Goal: Download file/media

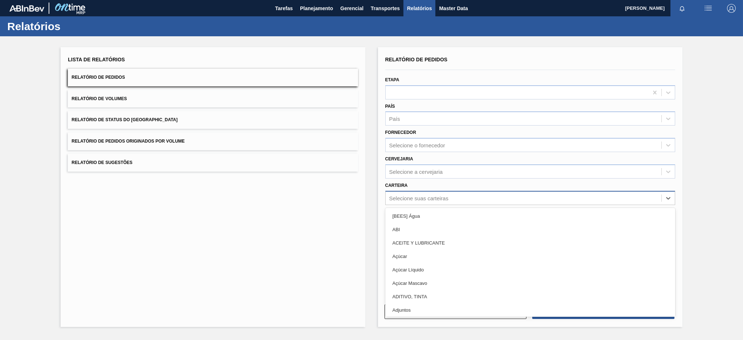
click at [418, 198] on div "Selecione suas carteiras" at bounding box center [418, 198] width 59 height 6
type input "mal"
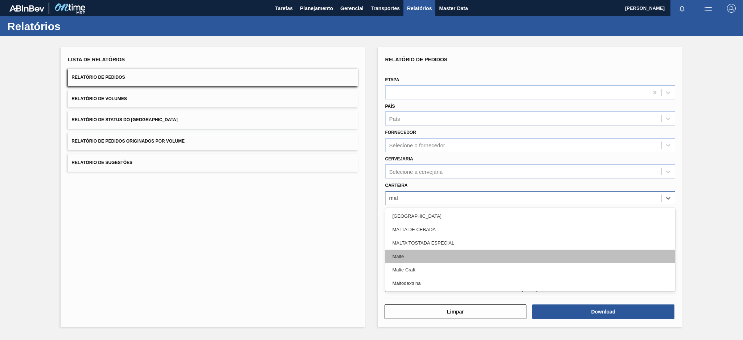
click at [409, 257] on div "Malte" at bounding box center [530, 256] width 290 height 13
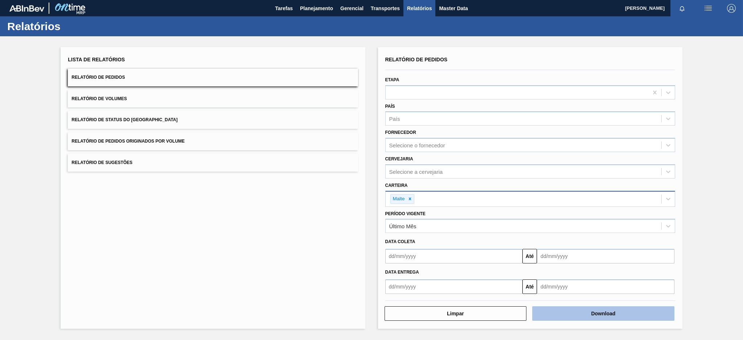
click at [614, 308] on button "Download" at bounding box center [603, 313] width 142 height 15
click at [588, 312] on button "Download" at bounding box center [603, 313] width 142 height 15
click at [587, 312] on button "Download" at bounding box center [603, 313] width 142 height 15
